Goal: Transaction & Acquisition: Obtain resource

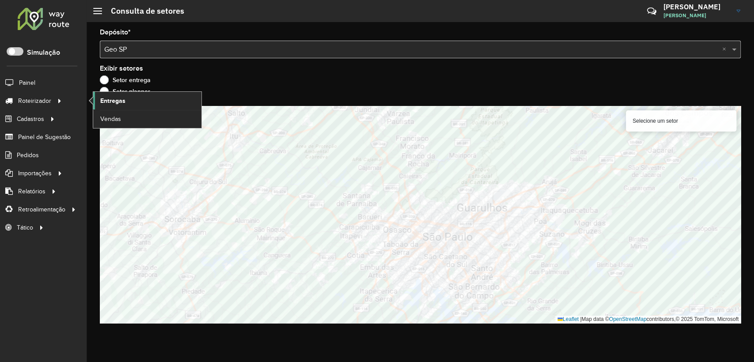
click at [112, 96] on span "Entregas" at bounding box center [112, 100] width 25 height 9
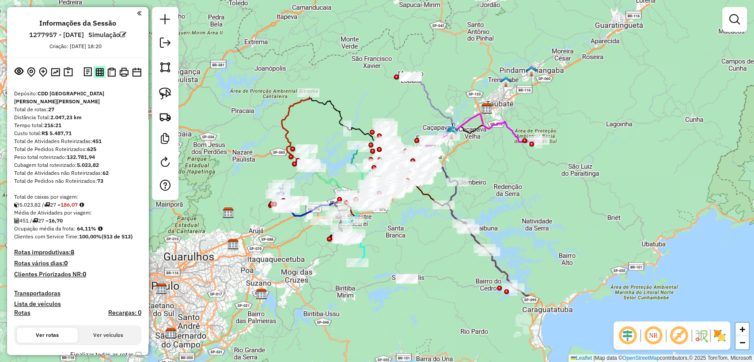
click at [95, 75] on img at bounding box center [99, 72] width 8 height 8
click at [111, 70] on img at bounding box center [111, 72] width 8 height 9
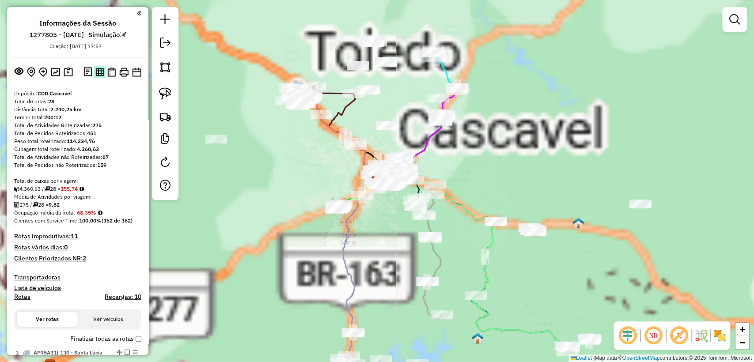
click at [98, 76] on img at bounding box center [99, 72] width 8 height 8
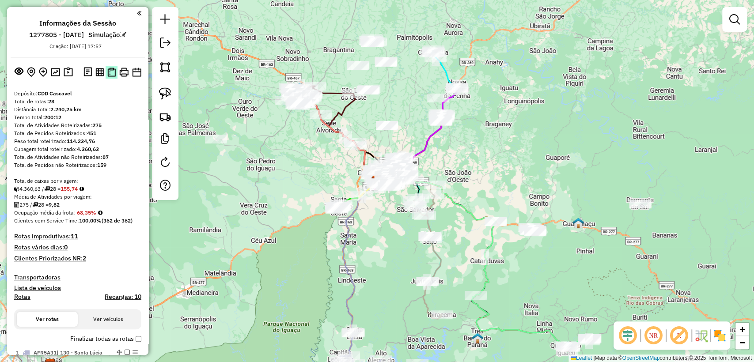
click at [110, 72] on img at bounding box center [111, 72] width 8 height 9
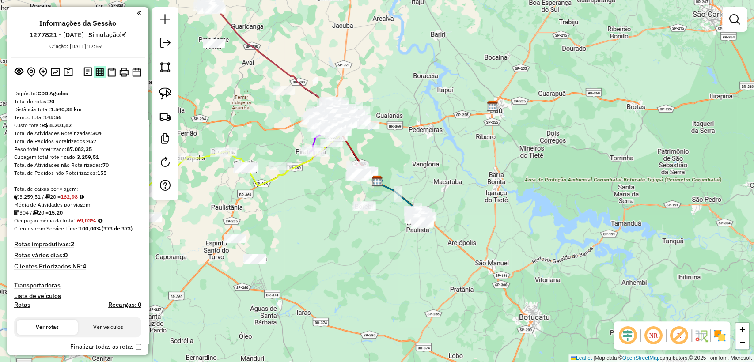
click at [97, 71] on img at bounding box center [99, 72] width 8 height 8
click at [110, 72] on img at bounding box center [111, 72] width 8 height 9
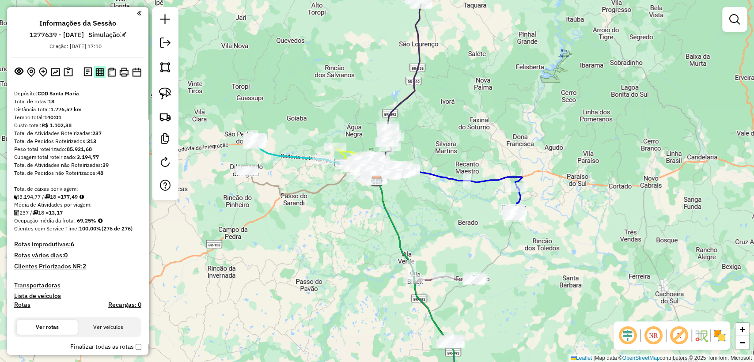
click at [99, 74] on img at bounding box center [99, 72] width 8 height 8
click at [113, 69] on img at bounding box center [111, 72] width 8 height 9
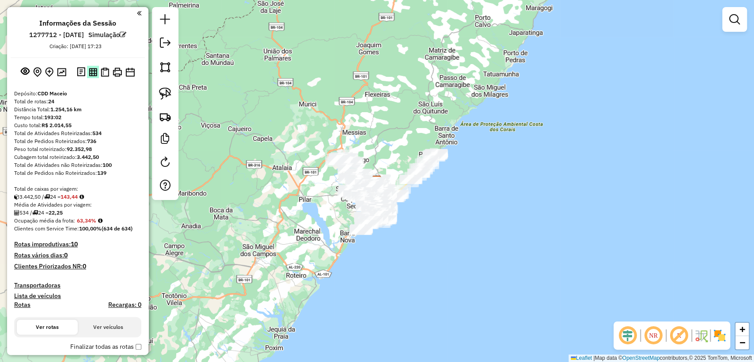
click at [92, 69] on img at bounding box center [93, 72] width 8 height 8
click at [104, 71] on img at bounding box center [105, 72] width 8 height 9
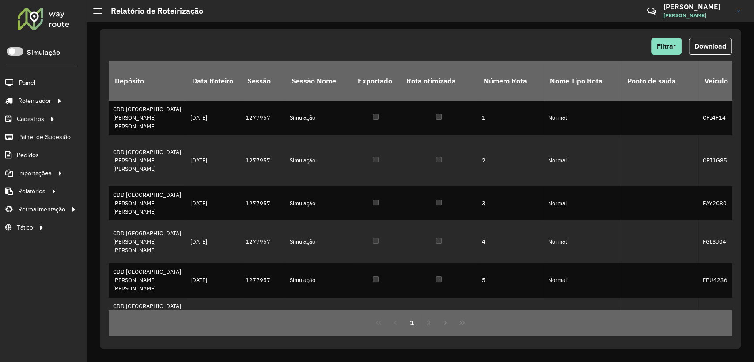
click at [509, 42] on div "Filtrar Download" at bounding box center [420, 46] width 623 height 17
click at [696, 39] on button "Download" at bounding box center [710, 46] width 43 height 17
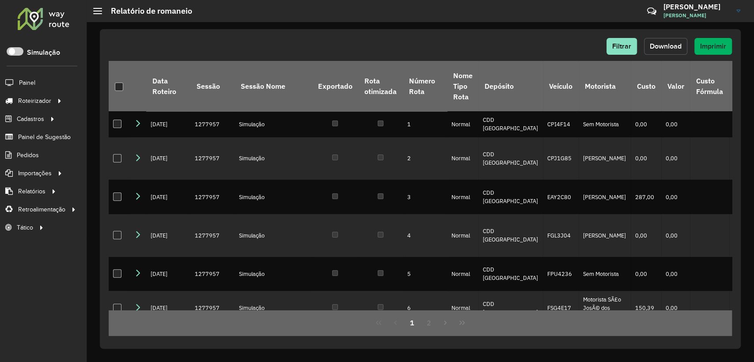
click at [668, 42] on button "Download" at bounding box center [665, 46] width 43 height 17
click at [356, 31] on div "Filtrar Download Imprimir Data Roteiro Sessão Sessão Nome Exportado Rota otimiz…" at bounding box center [420, 189] width 641 height 320
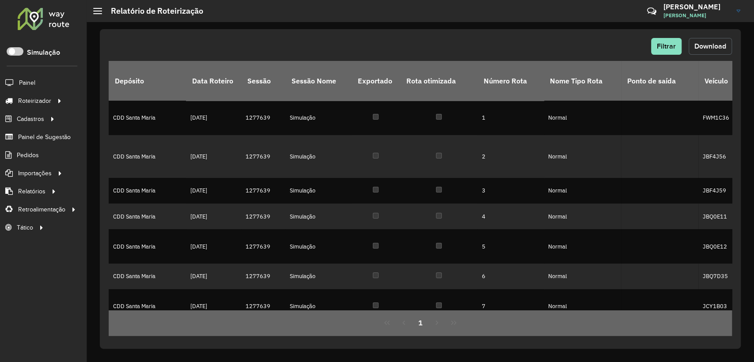
click at [695, 48] on span "Download" at bounding box center [711, 46] width 32 height 8
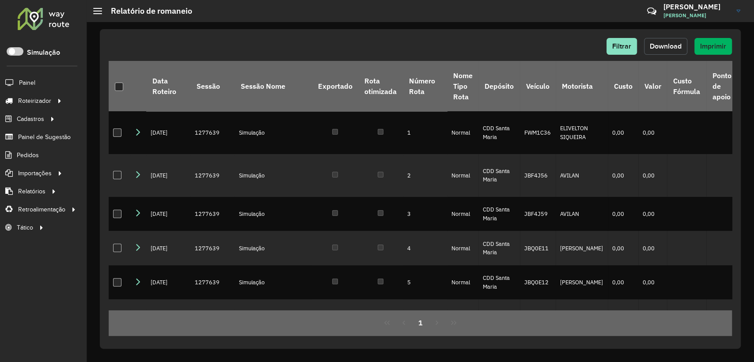
click at [681, 46] on span "Download" at bounding box center [666, 46] width 32 height 8
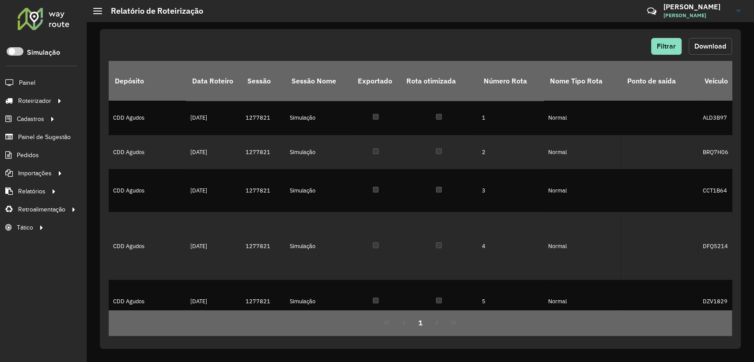
click at [710, 49] on span "Download" at bounding box center [711, 46] width 32 height 8
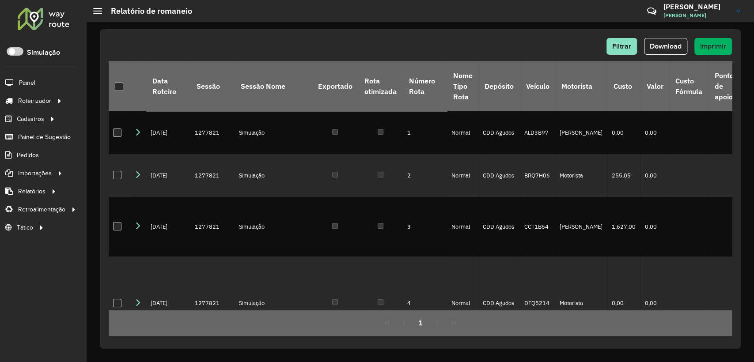
click at [475, 34] on div "Filtrar Download Imprimir Data Roteiro Sessão Sessão Nome Exportado Rota otimiz…" at bounding box center [420, 189] width 641 height 320
click at [677, 47] on span "Download" at bounding box center [666, 46] width 32 height 8
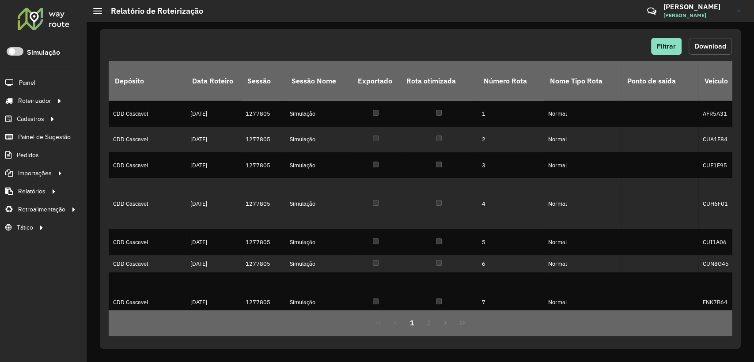
click at [706, 46] on span "Download" at bounding box center [711, 46] width 32 height 8
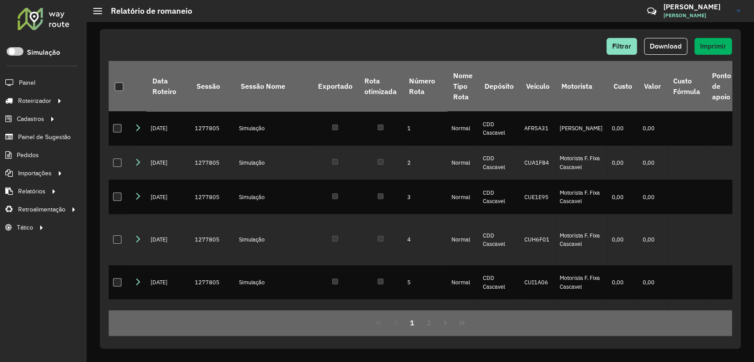
click at [451, 35] on div "Filtrar Download Imprimir Data Roteiro Sessão Sessão Nome Exportado Rota otimiz…" at bounding box center [420, 189] width 641 height 320
click at [662, 46] on span "Download" at bounding box center [666, 46] width 32 height 8
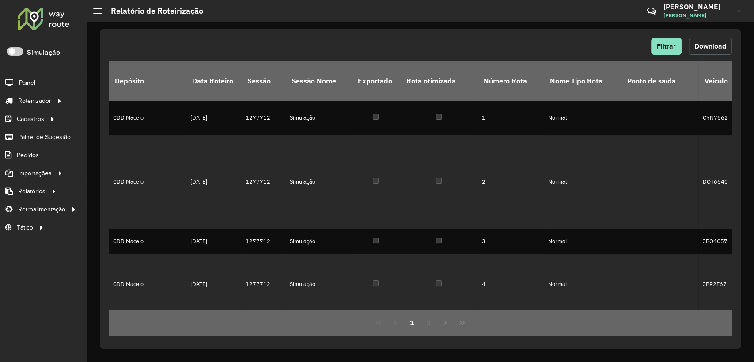
click at [701, 48] on span "Download" at bounding box center [711, 46] width 32 height 8
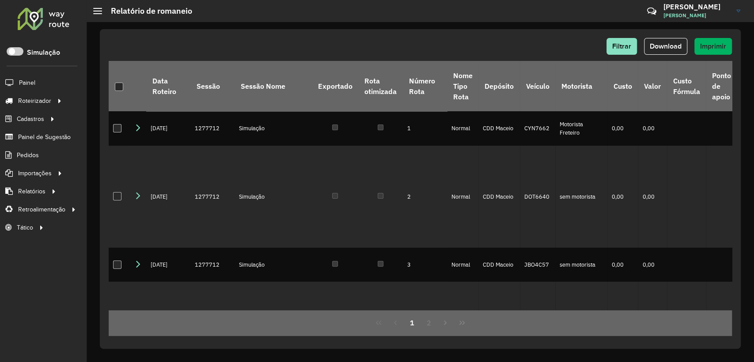
click at [449, 35] on div "Filtrar Download Imprimir Data Roteiro Sessão Sessão Nome Exportado Rota otimiz…" at bounding box center [420, 189] width 641 height 320
click at [675, 37] on div "Filtrar Download Imprimir Data Roteiro Sessão Sessão Nome Exportado Rota otimiz…" at bounding box center [420, 189] width 641 height 320
click at [671, 40] on button "Download" at bounding box center [665, 46] width 43 height 17
